Goal: Check status: Check status

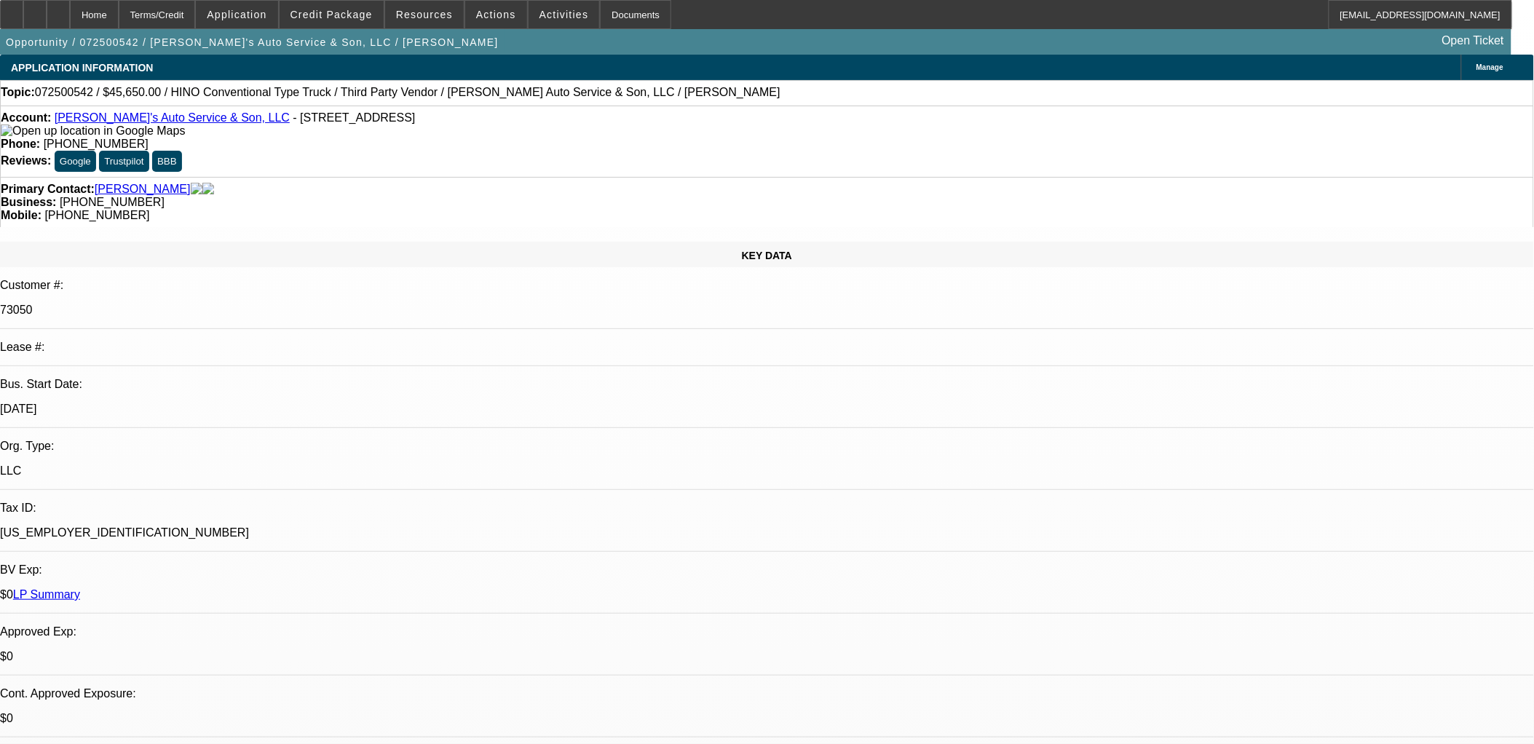
select select "0"
select select "0.1"
select select "0"
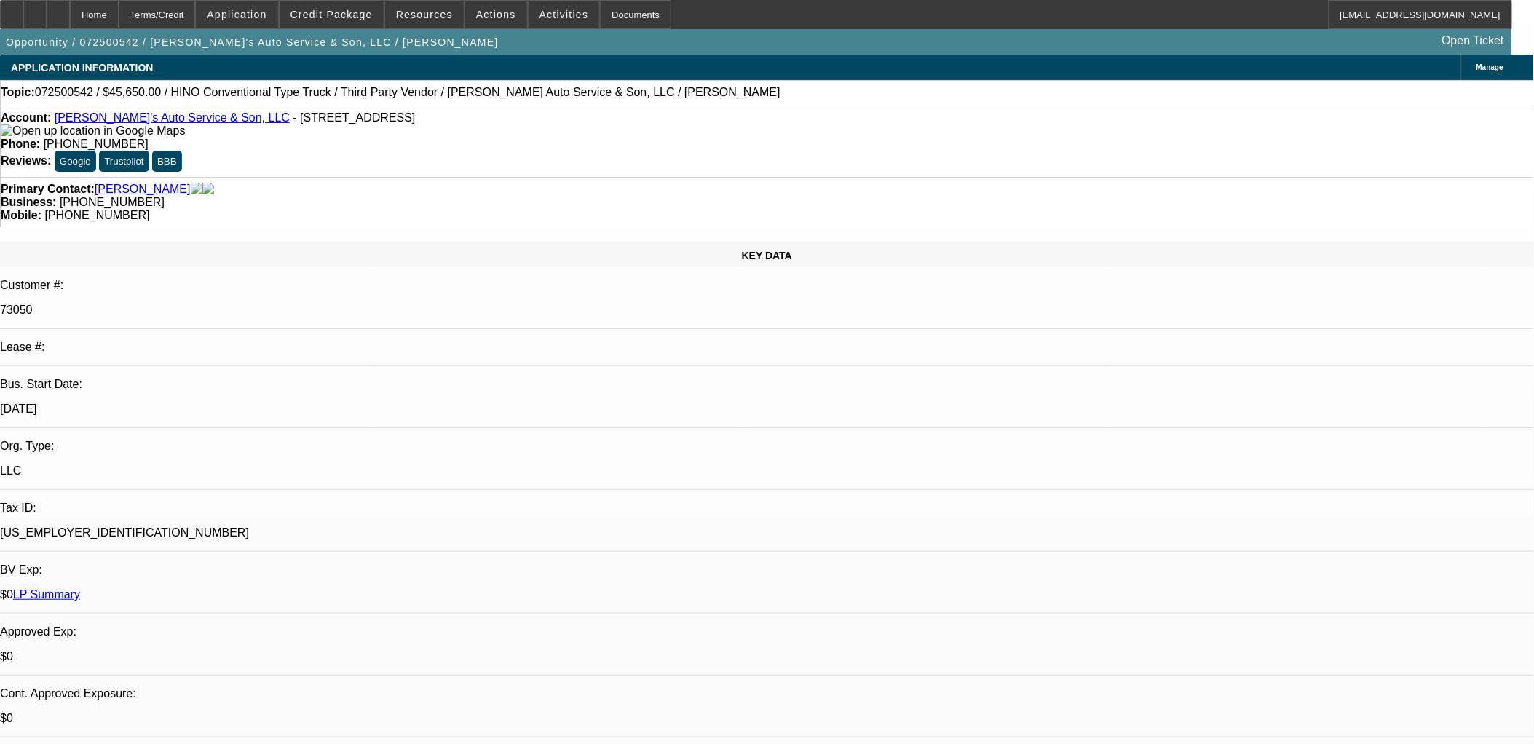
select select "0"
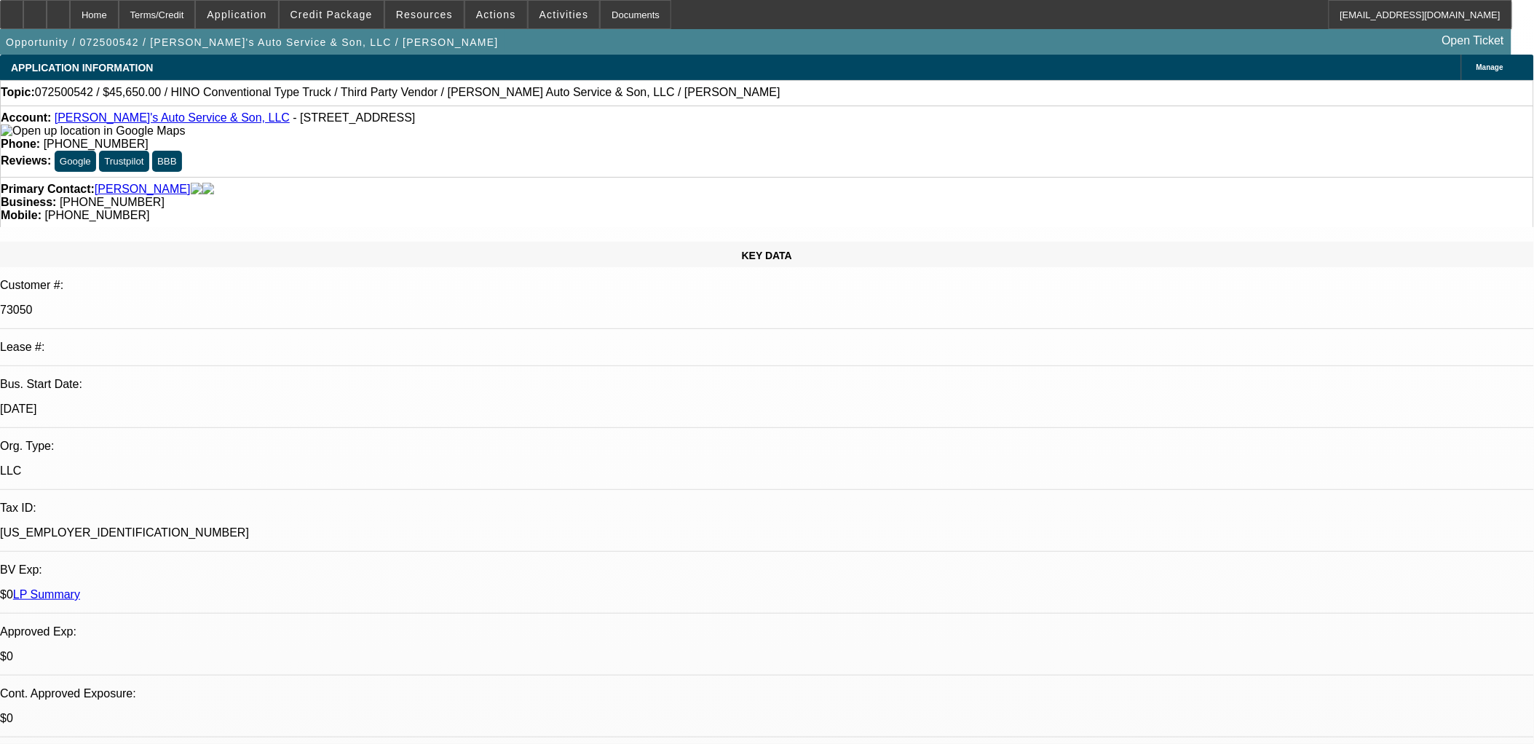
select select "0"
select select "0.1"
select select "1"
select select "4"
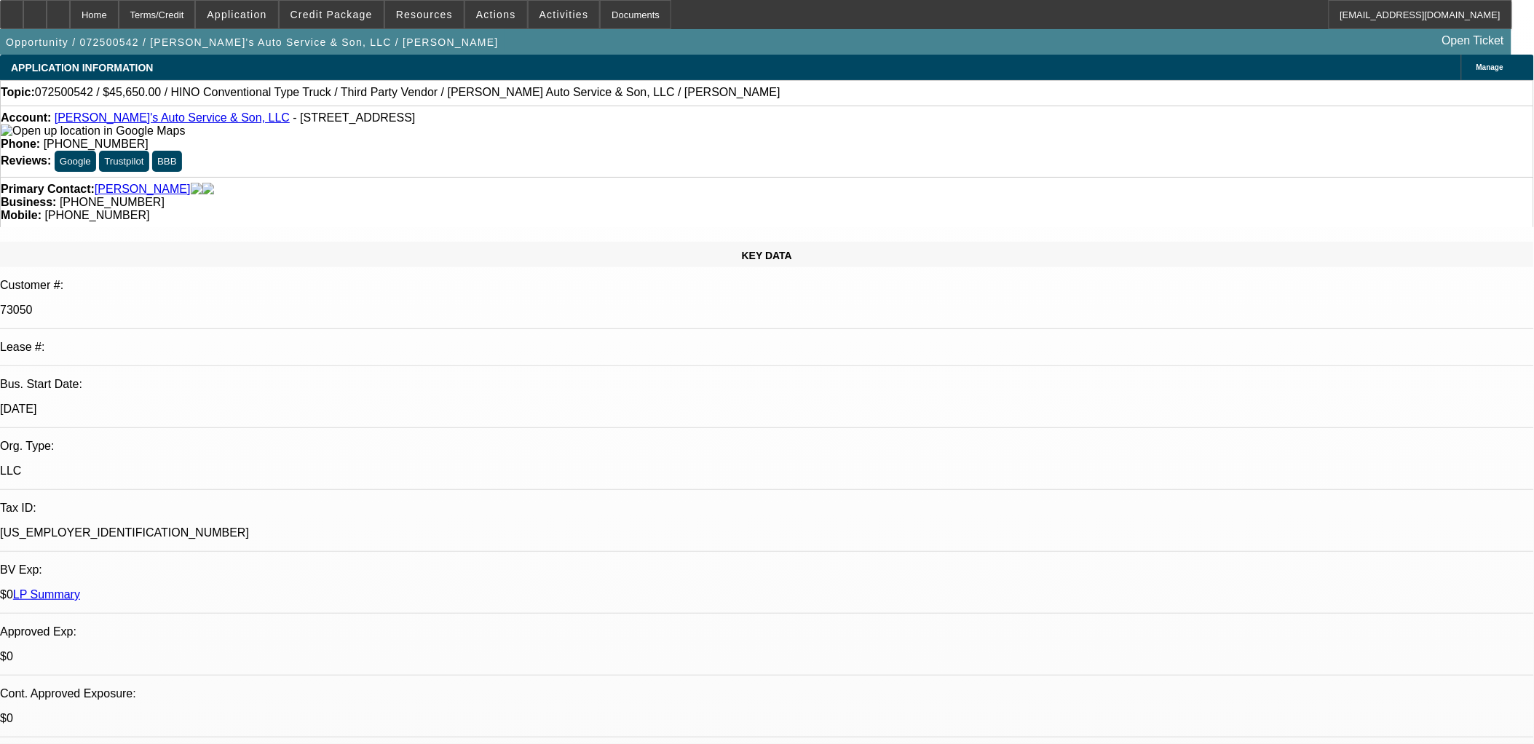
select select "1"
select select "6"
select select "1"
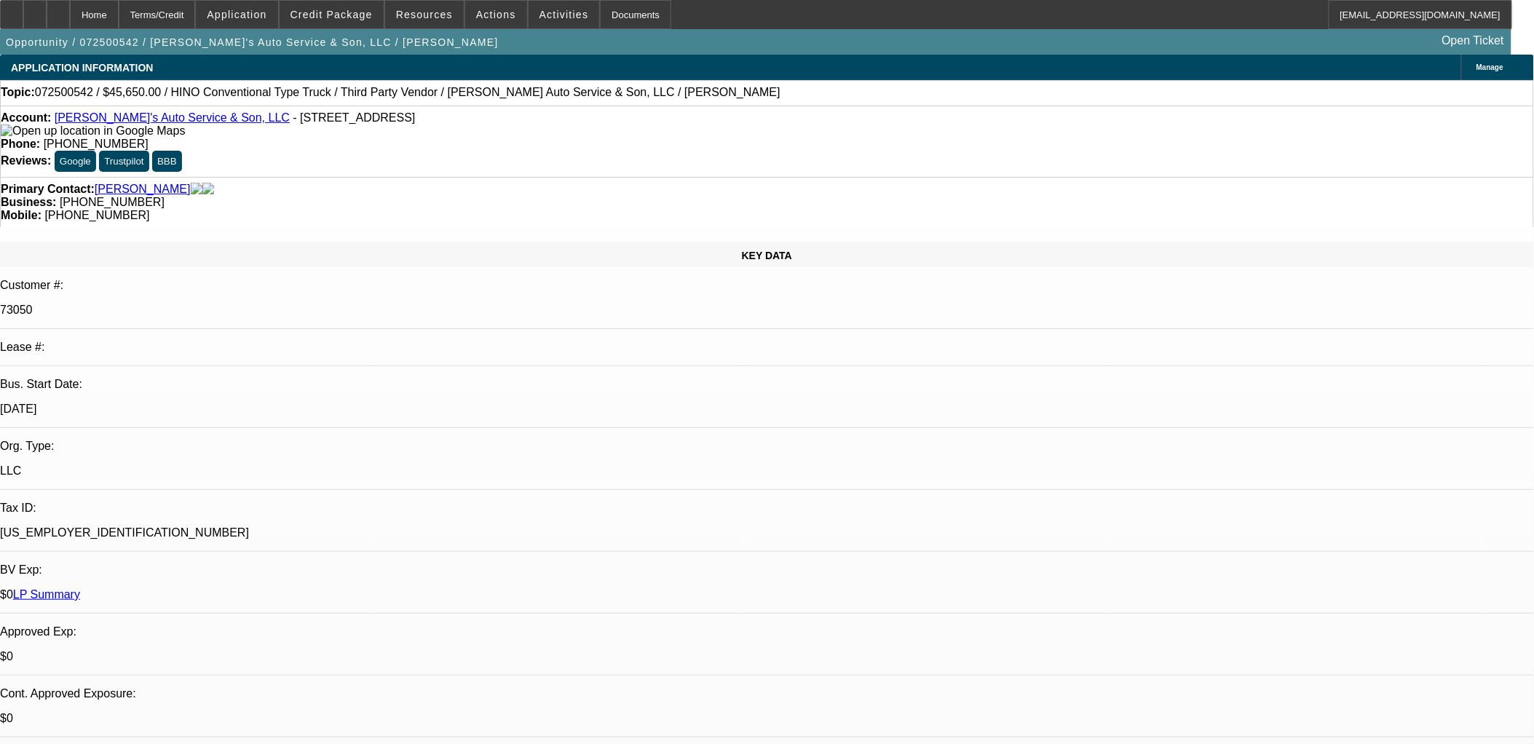
select select "6"
select select "1"
select select "4"
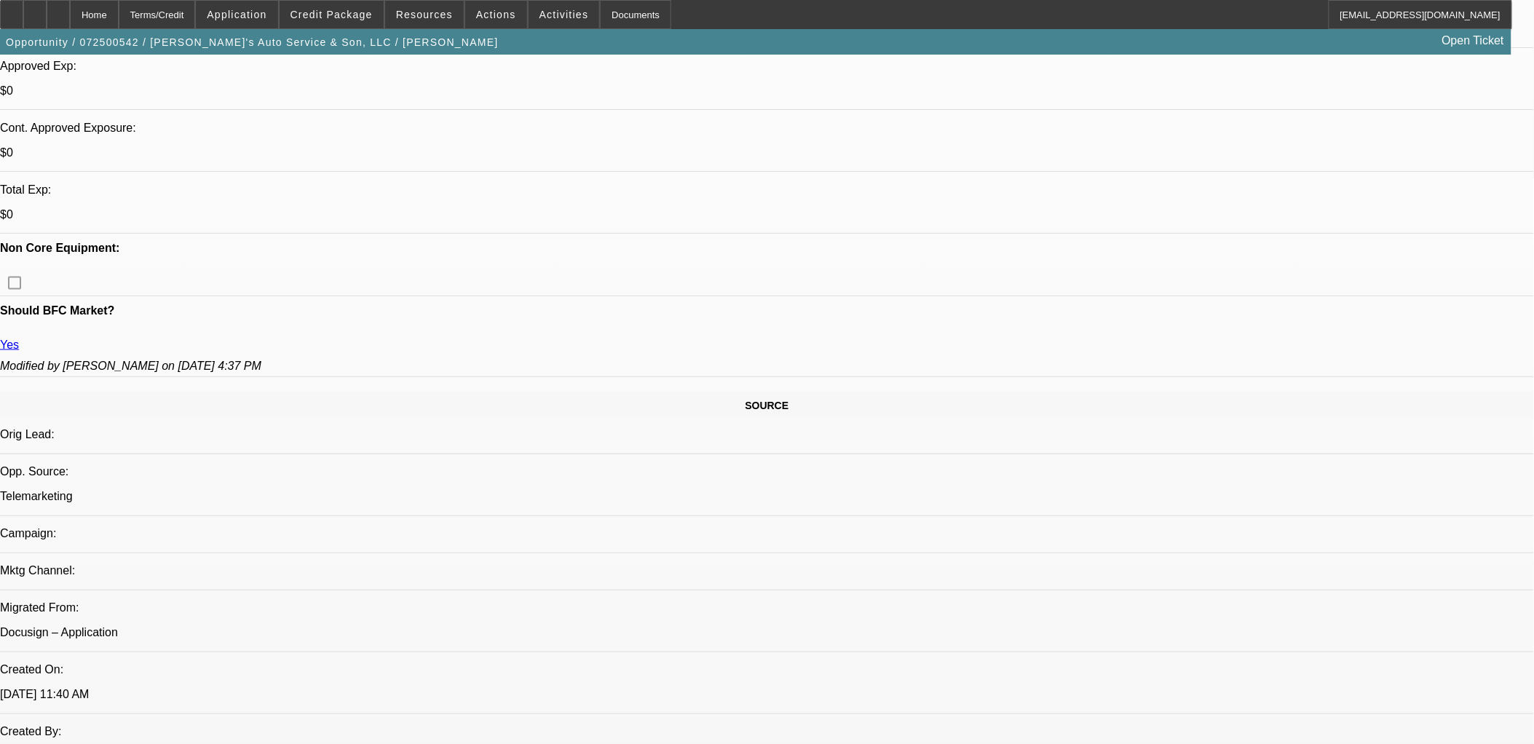
scroll to position [1051, 0]
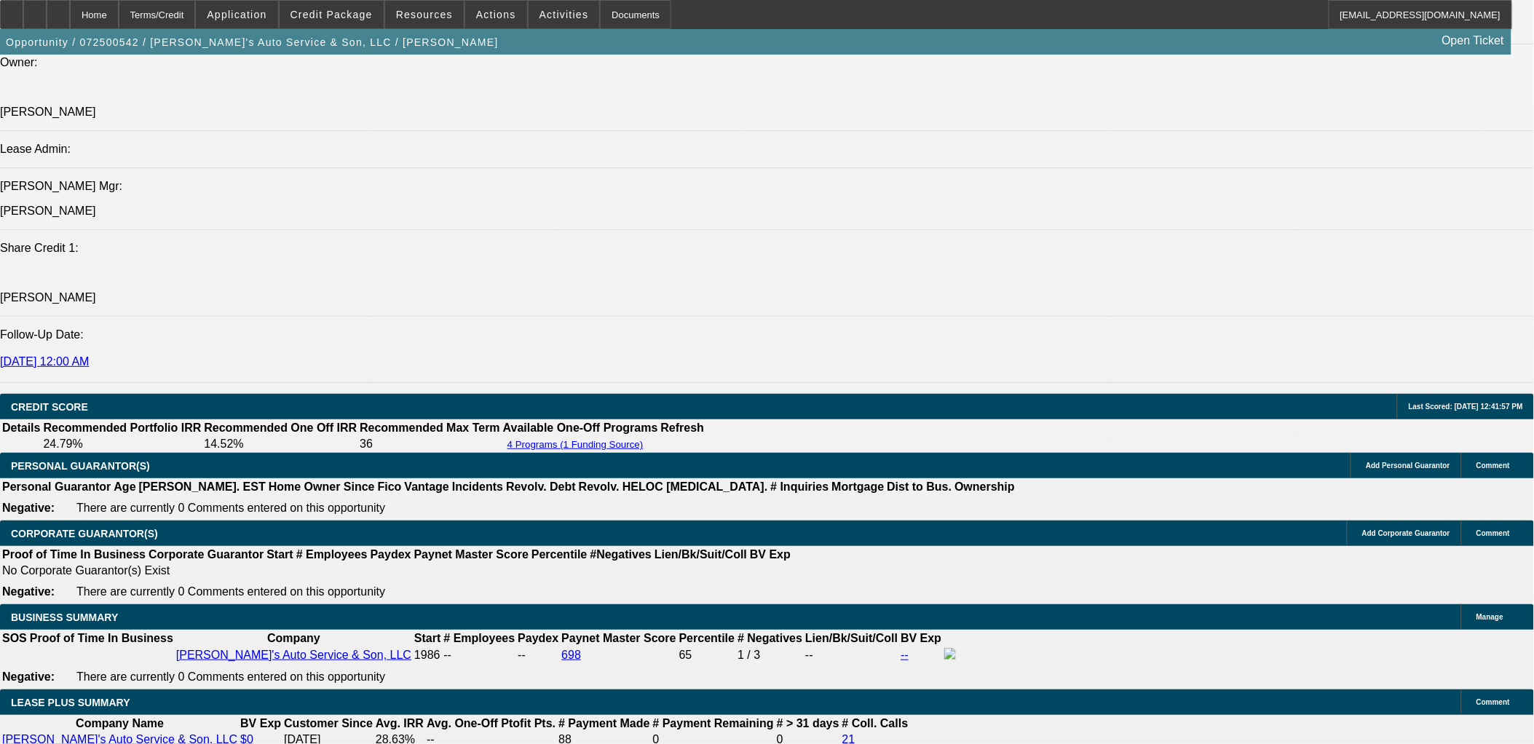
scroll to position [1860, 0]
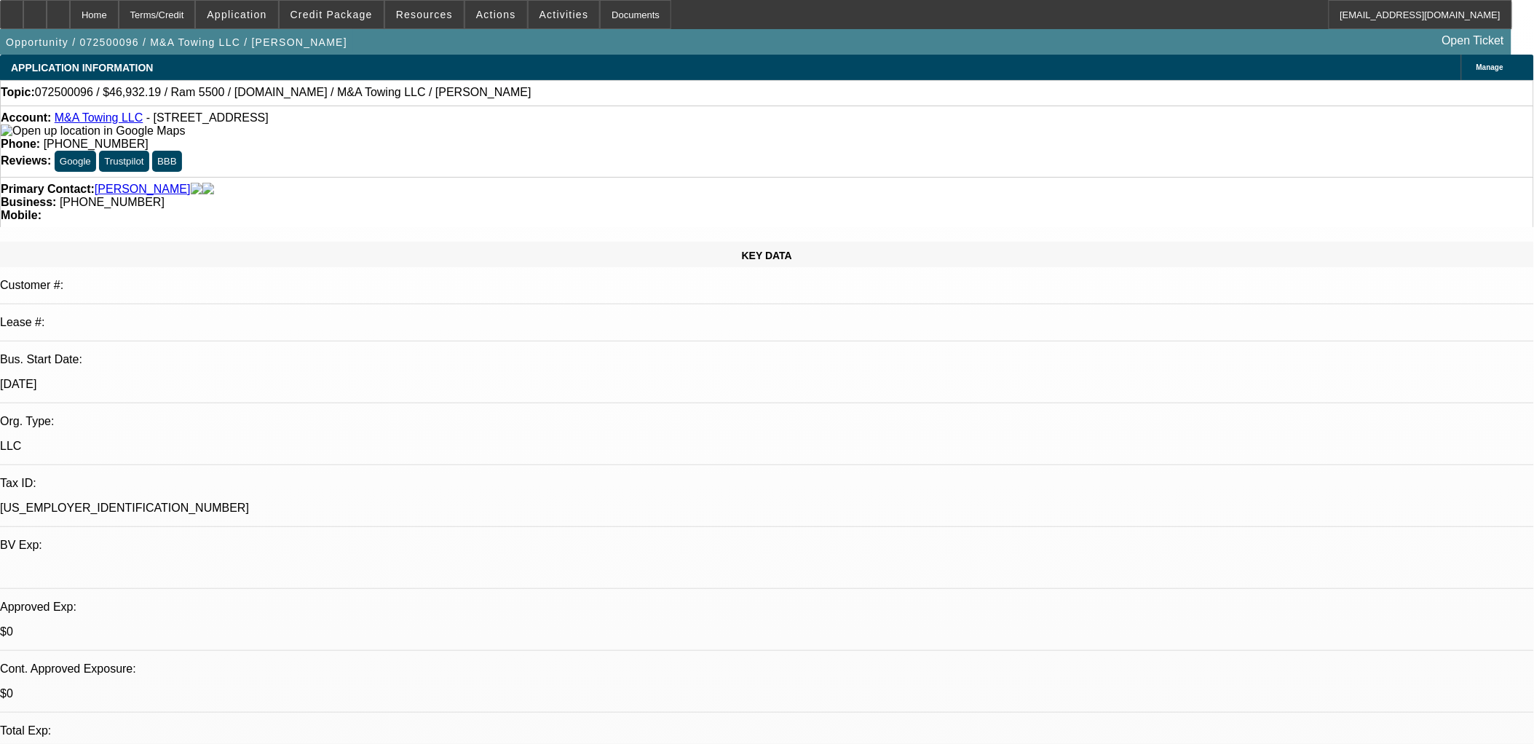
select select "0"
select select "2"
select select "0"
select select "2"
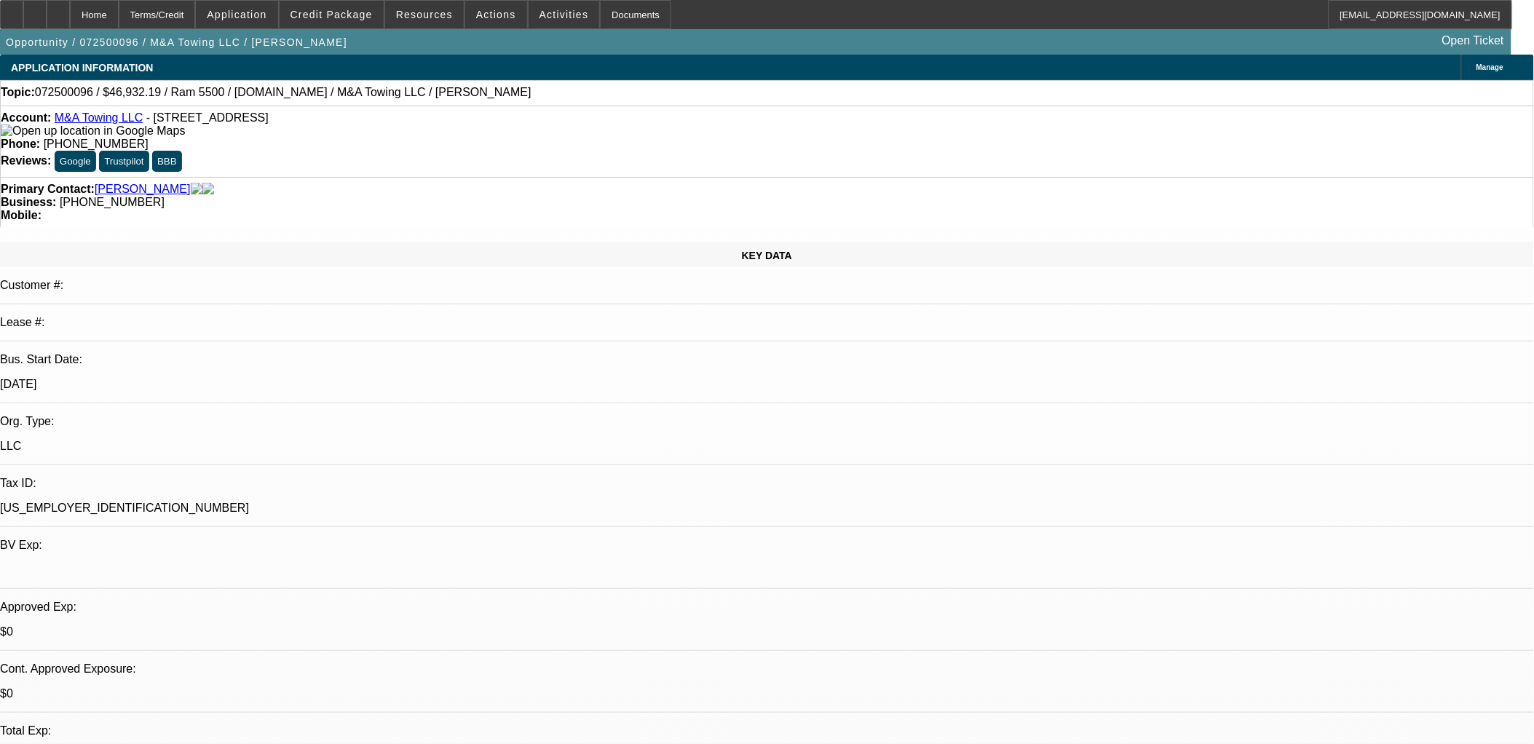
select select "0"
select select "2"
select select "0"
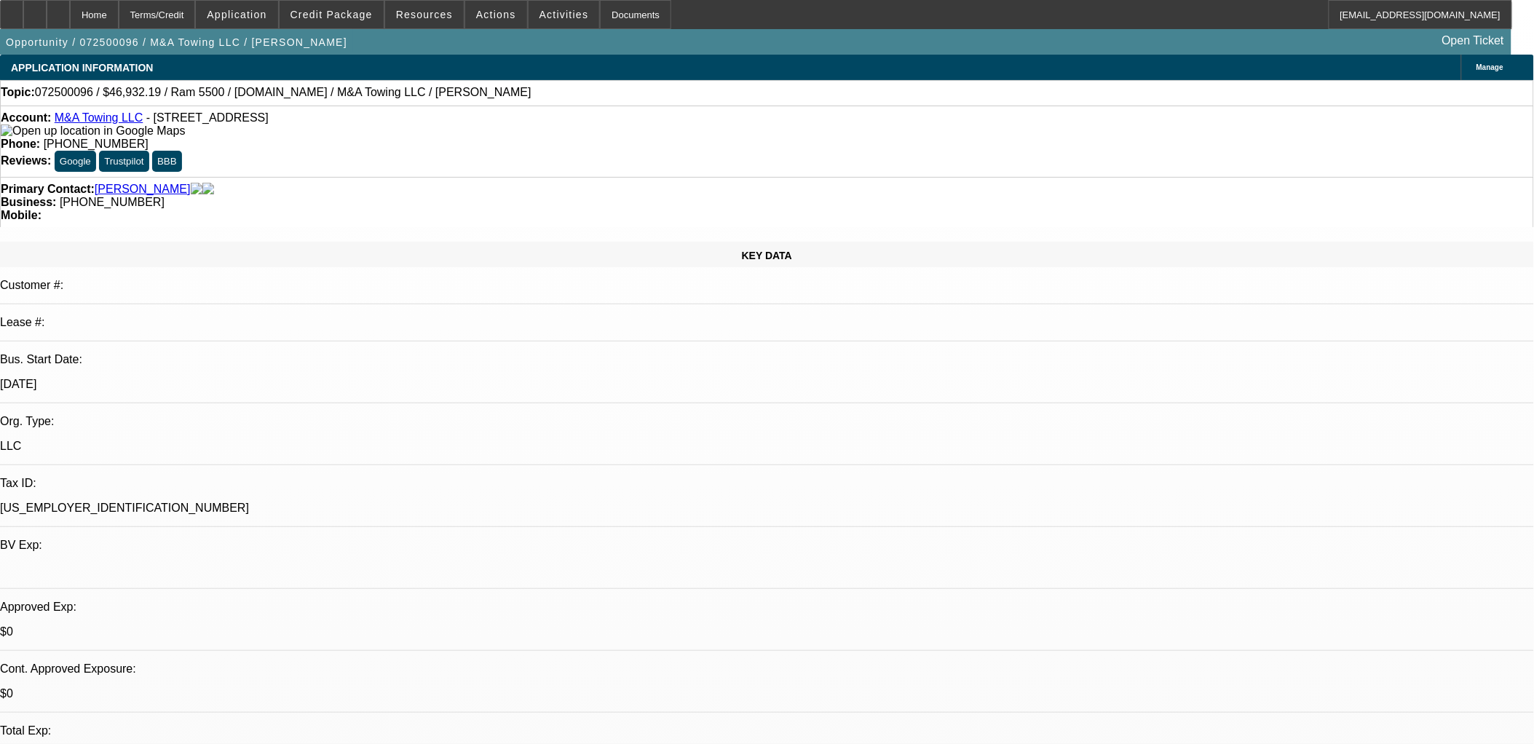
select select "2"
select select "0"
select select "1"
select select "2"
select select "6"
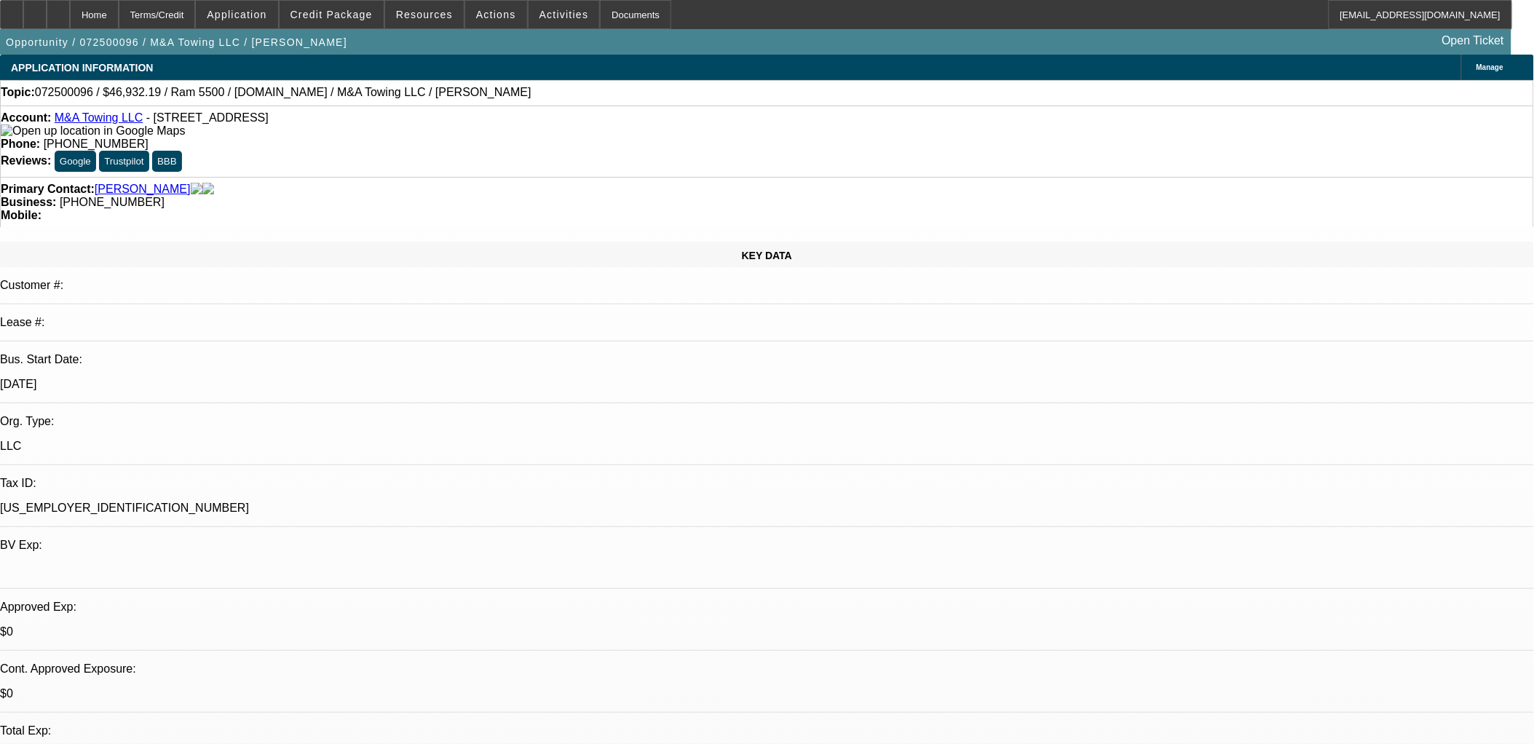
select select "1"
select select "2"
select select "6"
select select "1"
select select "2"
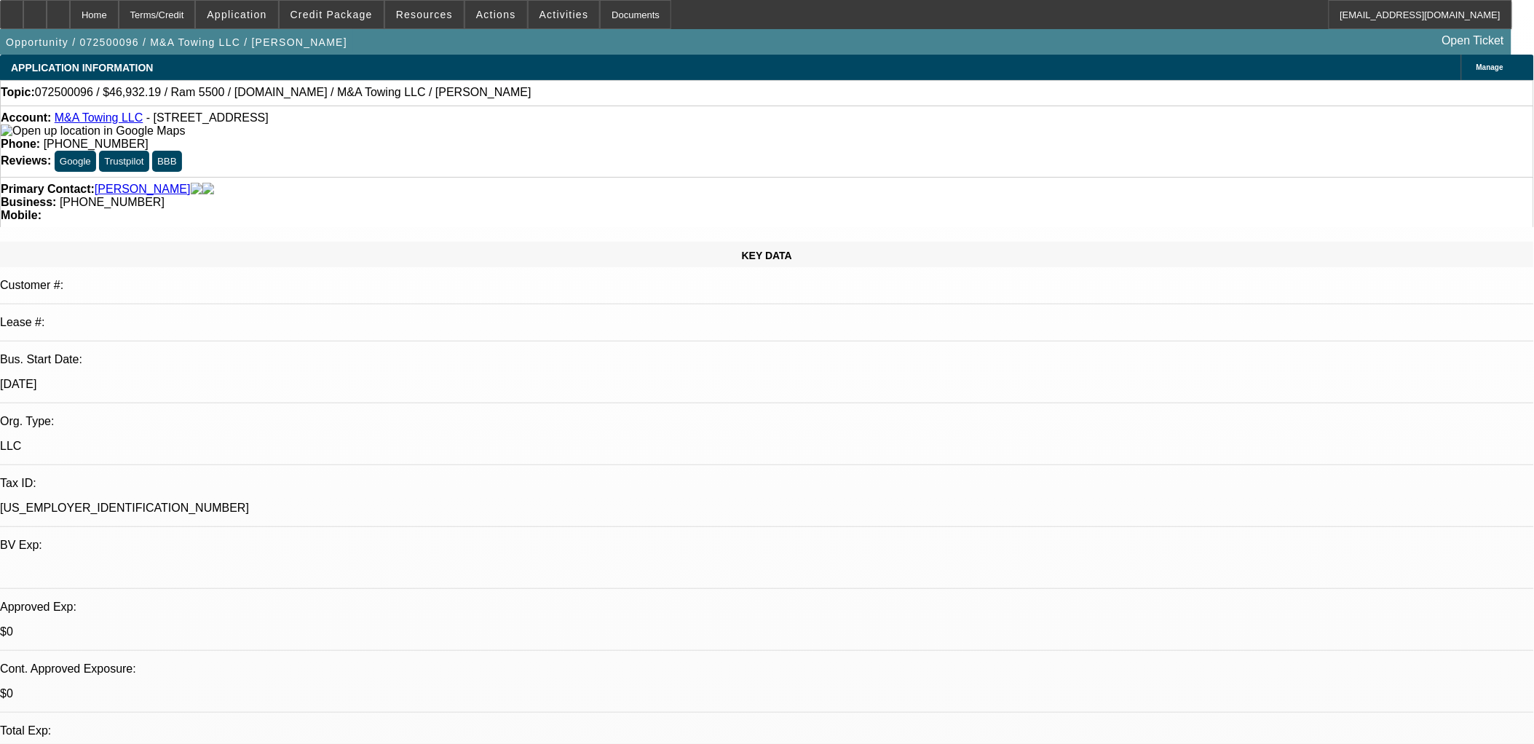
select select "6"
select select "1"
select select "2"
select select "6"
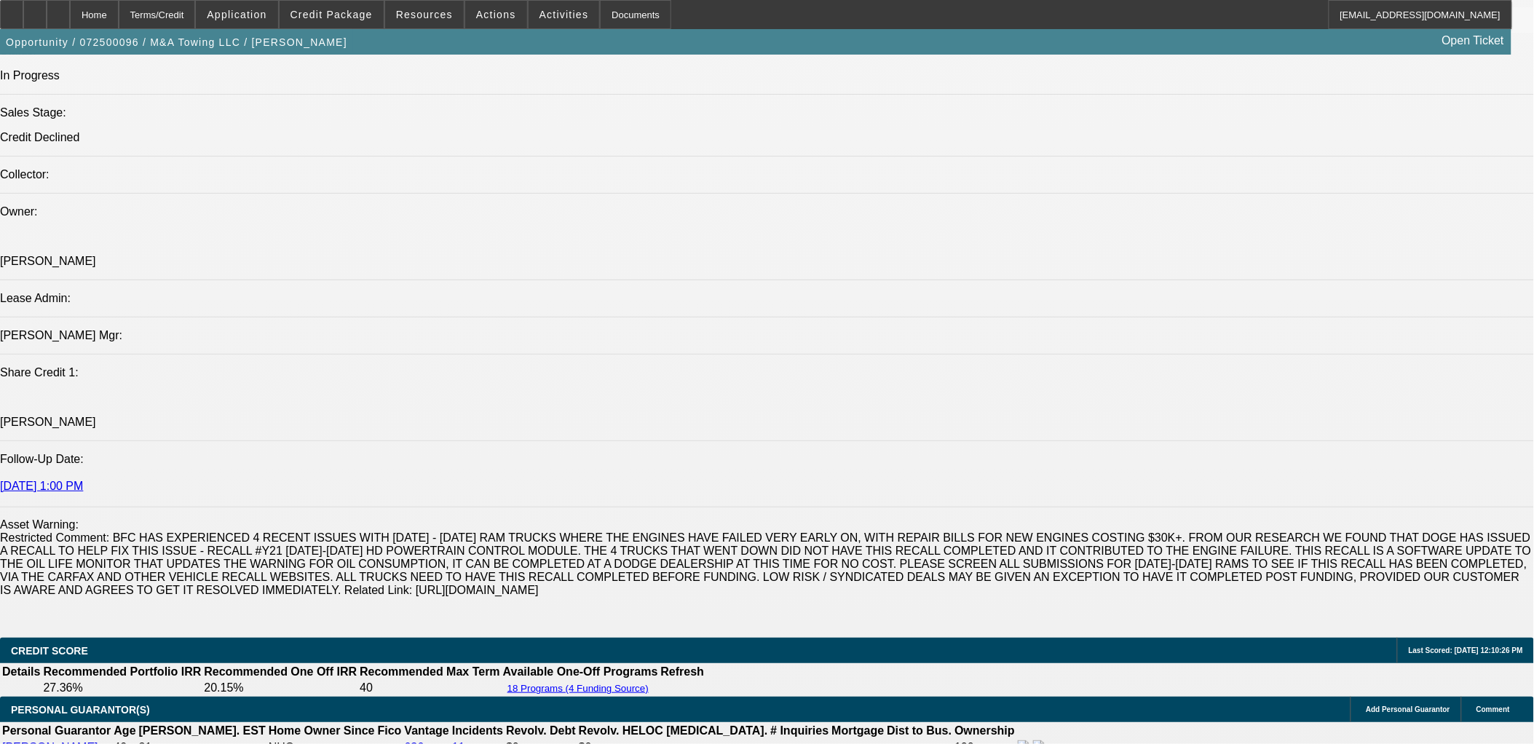
scroll to position [1618, 0]
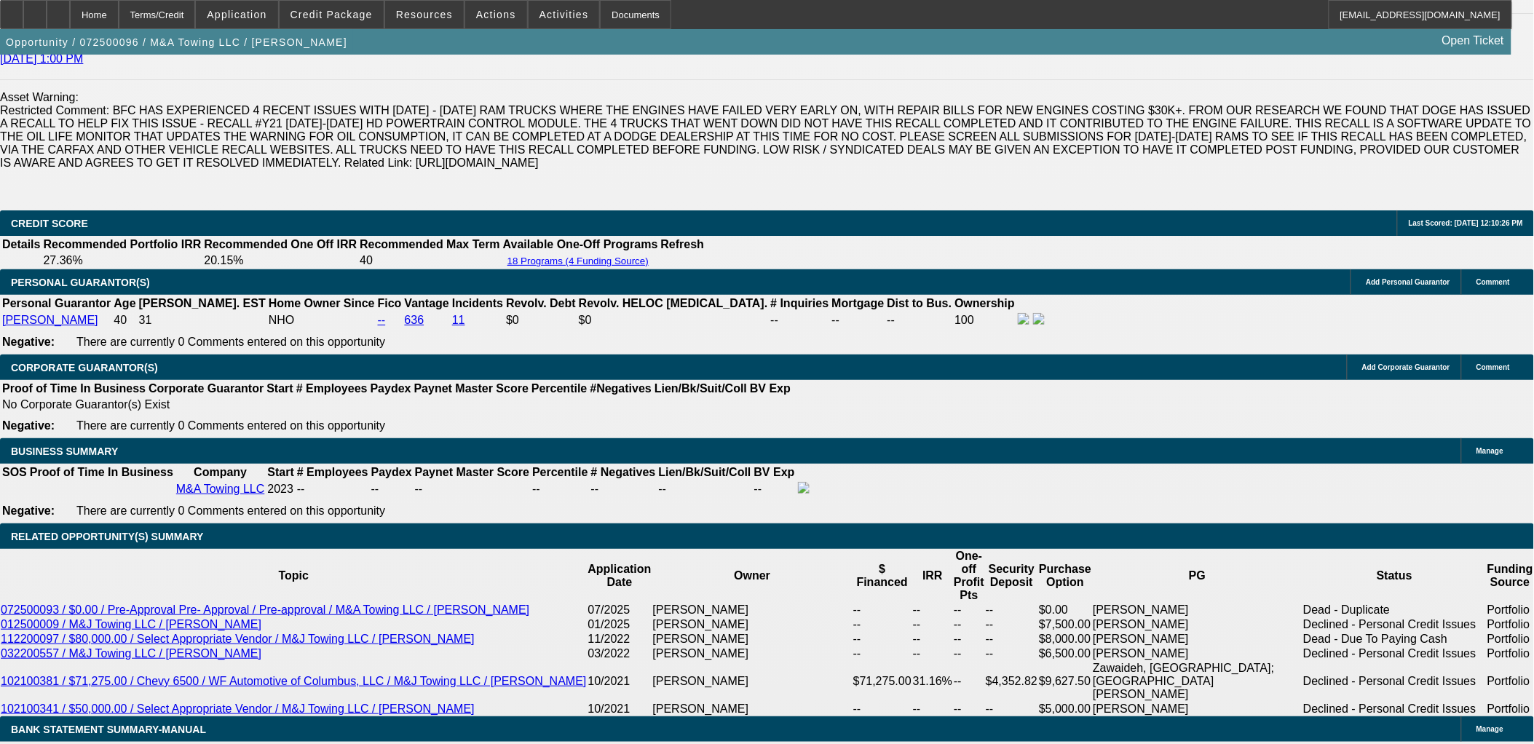
scroll to position [2103, 0]
